Goal: Transaction & Acquisition: Purchase product/service

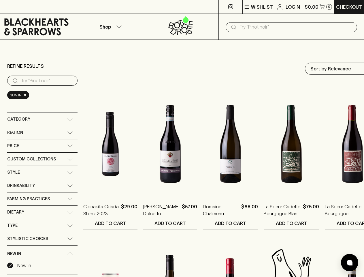
click at [258, 7] on p "Wishlist" at bounding box center [262, 6] width 22 height 7
click at [42, 132] on div at bounding box center [182, 138] width 364 height 277
click at [42, 146] on div "Price" at bounding box center [37, 145] width 60 height 7
click at [42, 159] on span "$4.5 $213" at bounding box center [42, 156] width 60 height 9
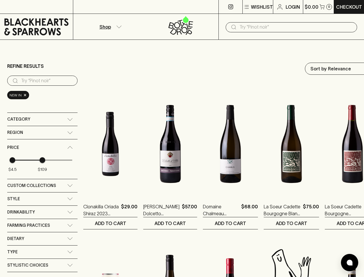
click at [42, 172] on div "$4.5 $109" at bounding box center [42, 165] width 70 height 18
